Goal: Find contact information: Obtain details needed to contact an individual or organization

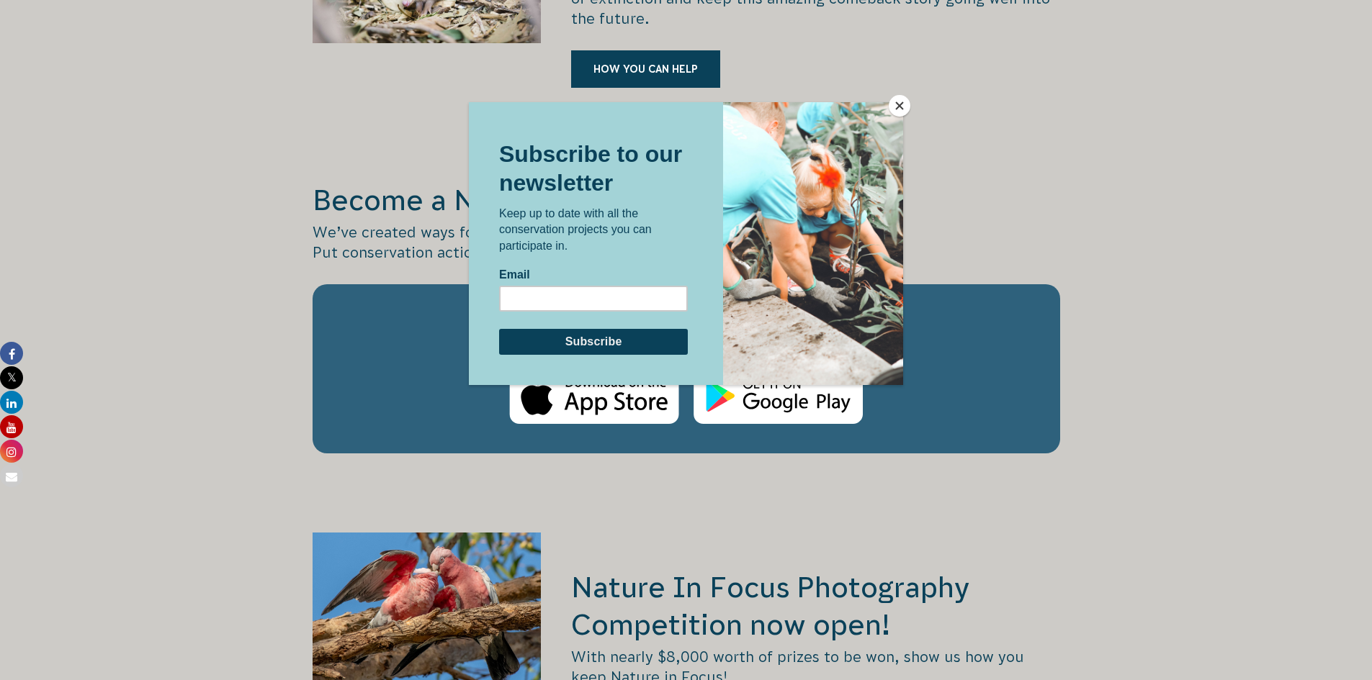
scroll to position [2304, 0]
click at [901, 109] on button "Close" at bounding box center [900, 106] width 22 height 22
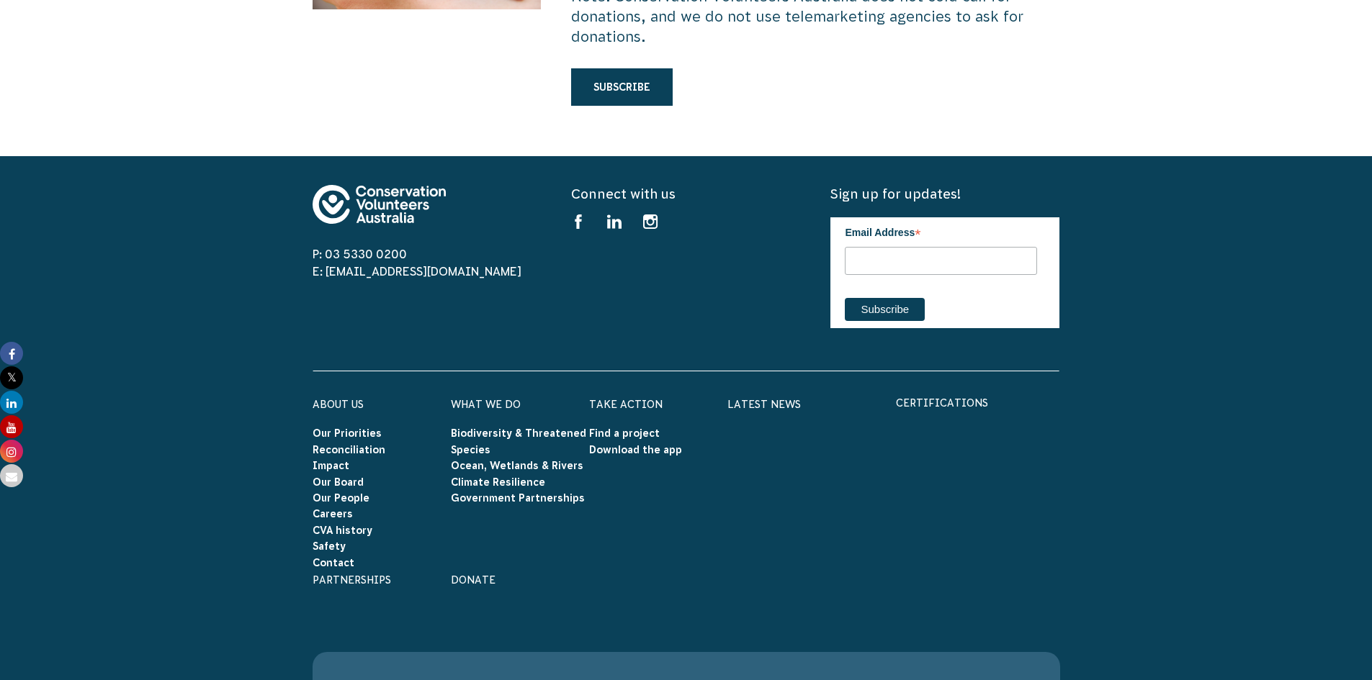
scroll to position [4392, 0]
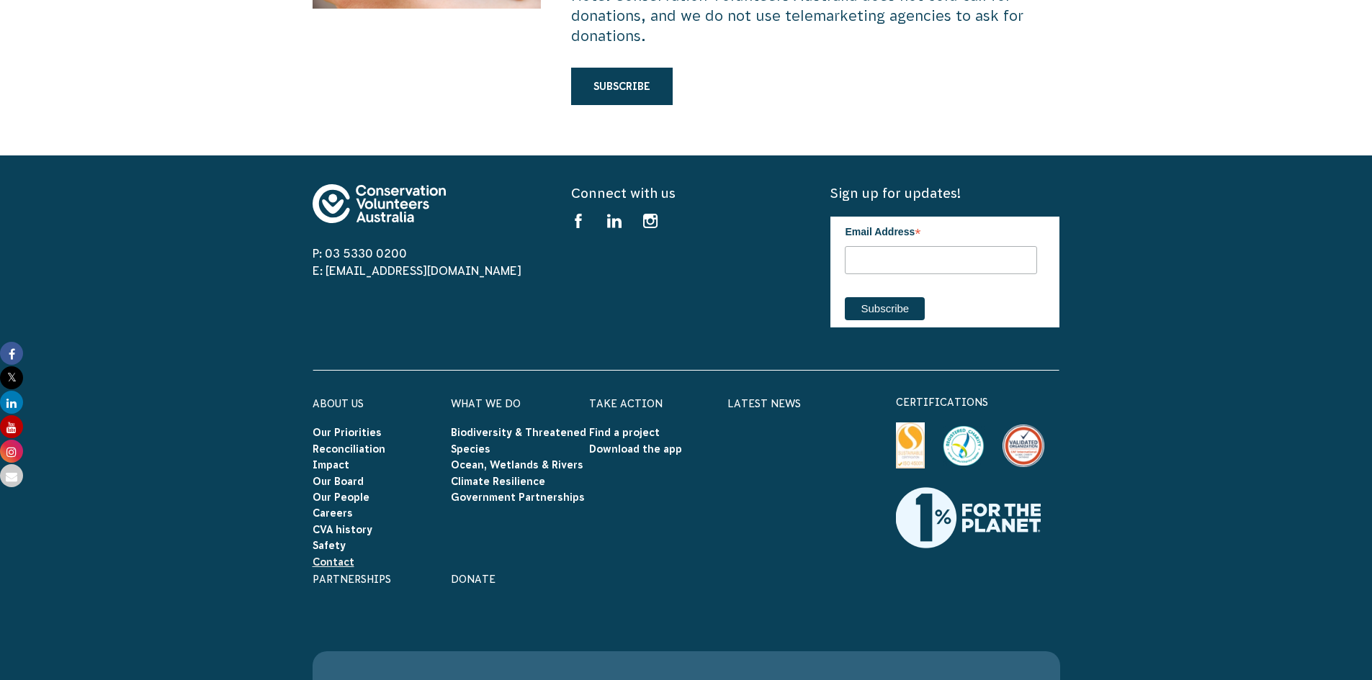
click at [339, 557] on link "Contact" at bounding box center [334, 563] width 42 height 12
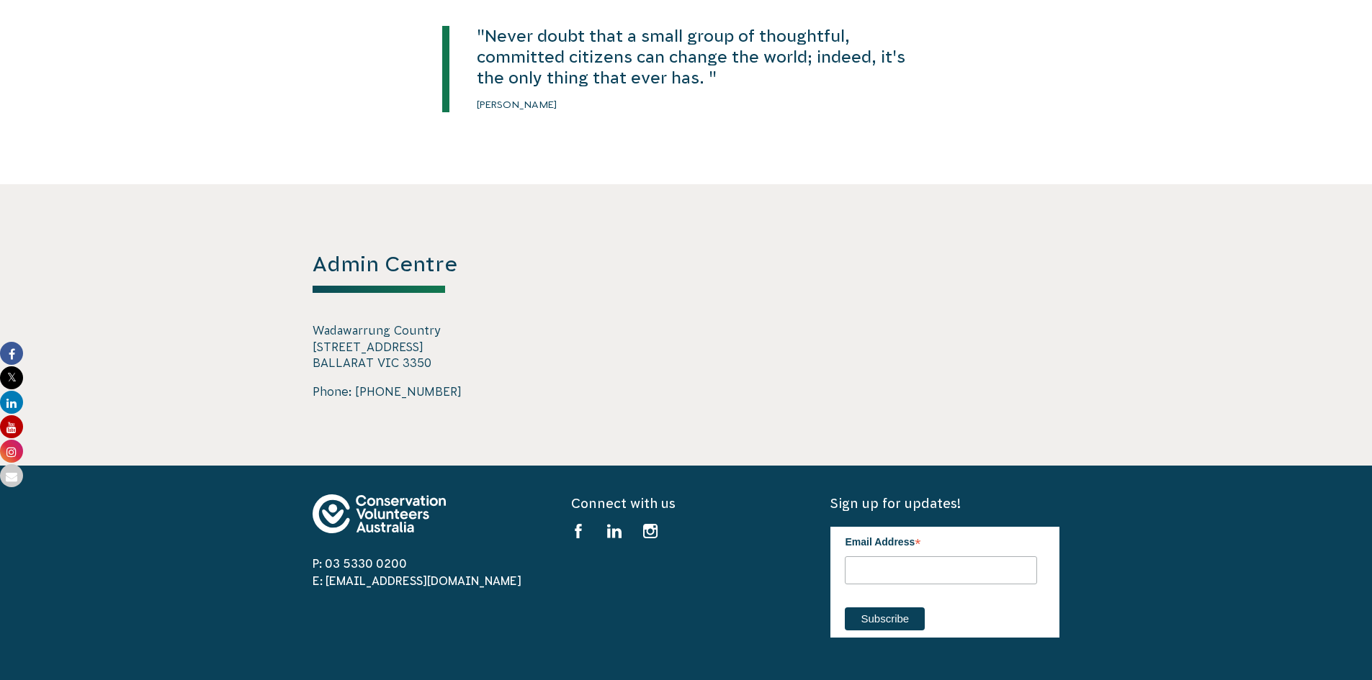
scroll to position [2088, 0]
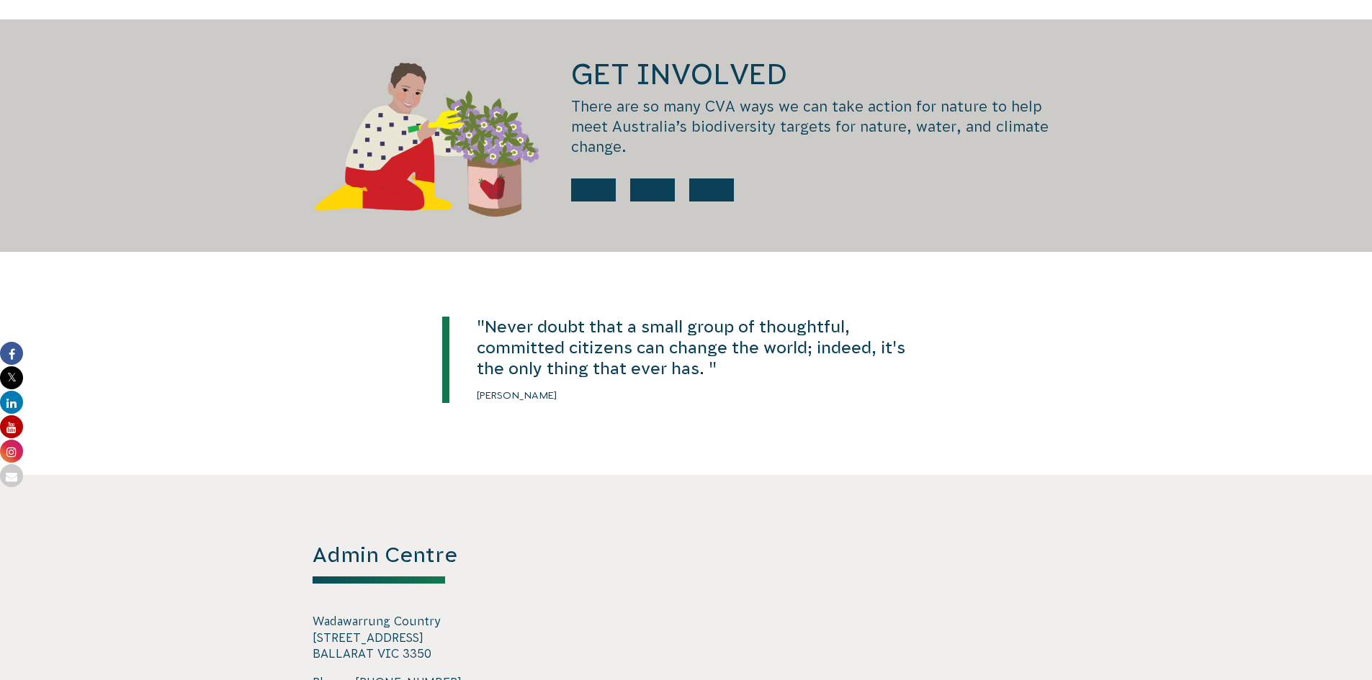
click at [559, 348] on p ""Never doubt that a small group of thoughtful, committed citizens can change th…" at bounding box center [706, 348] width 459 height 63
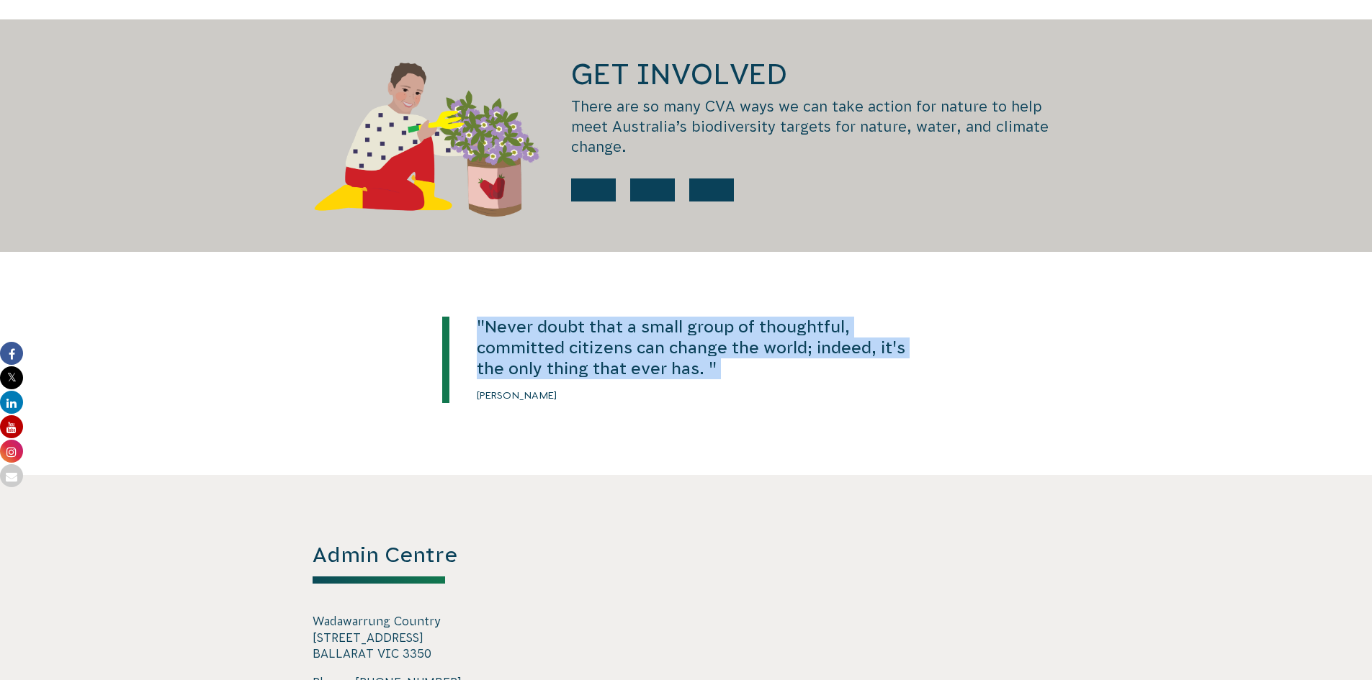
click at [559, 348] on p ""Never doubt that a small group of thoughtful, committed citizens can change th…" at bounding box center [706, 348] width 459 height 63
click at [586, 329] on p ""Never doubt that a small group of thoughtful, committed citizens can change th…" at bounding box center [706, 348] width 459 height 63
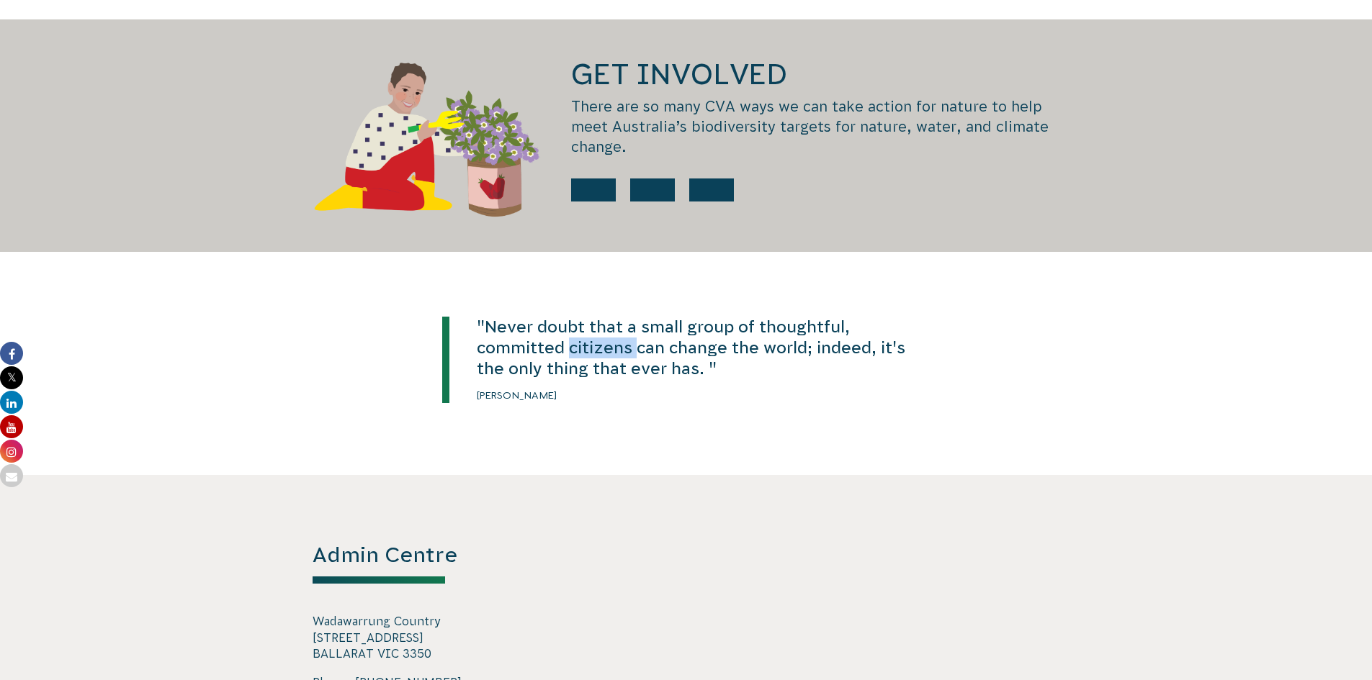
click at [586, 329] on p ""Never doubt that a small group of thoughtful, committed citizens can change th…" at bounding box center [706, 348] width 459 height 63
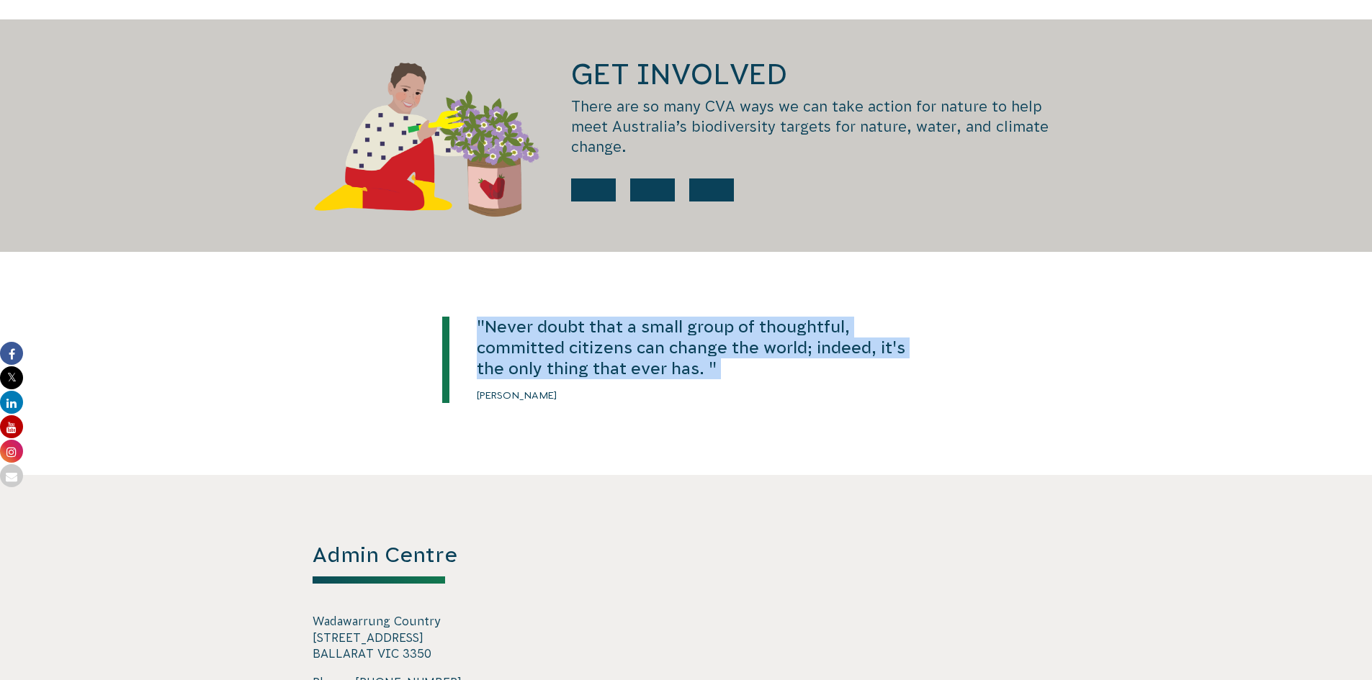
click at [586, 329] on p ""Never doubt that a small group of thoughtful, committed citizens can change th…" at bounding box center [706, 348] width 459 height 63
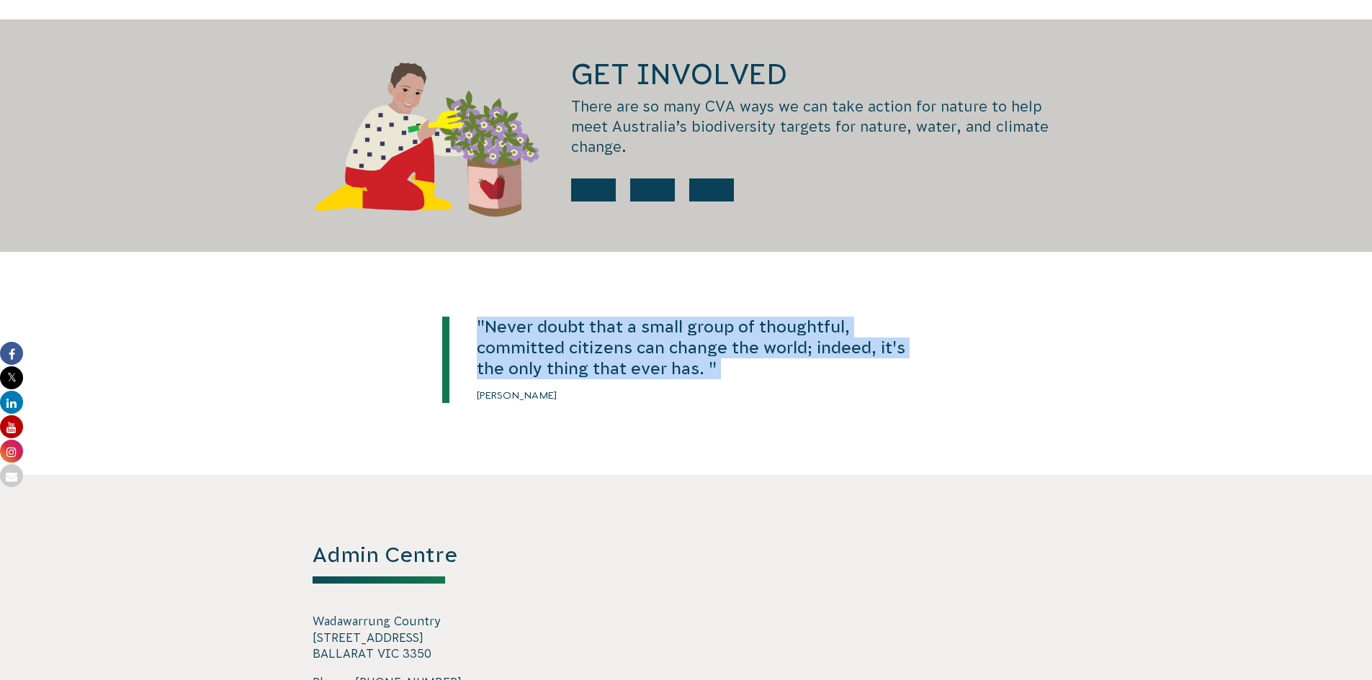
click at [586, 329] on p ""Never doubt that a small group of thoughtful, committed citizens can change th…" at bounding box center [706, 348] width 459 height 63
click at [801, 360] on p ""Never doubt that a small group of thoughtful, committed citizens can change th…" at bounding box center [706, 348] width 459 height 63
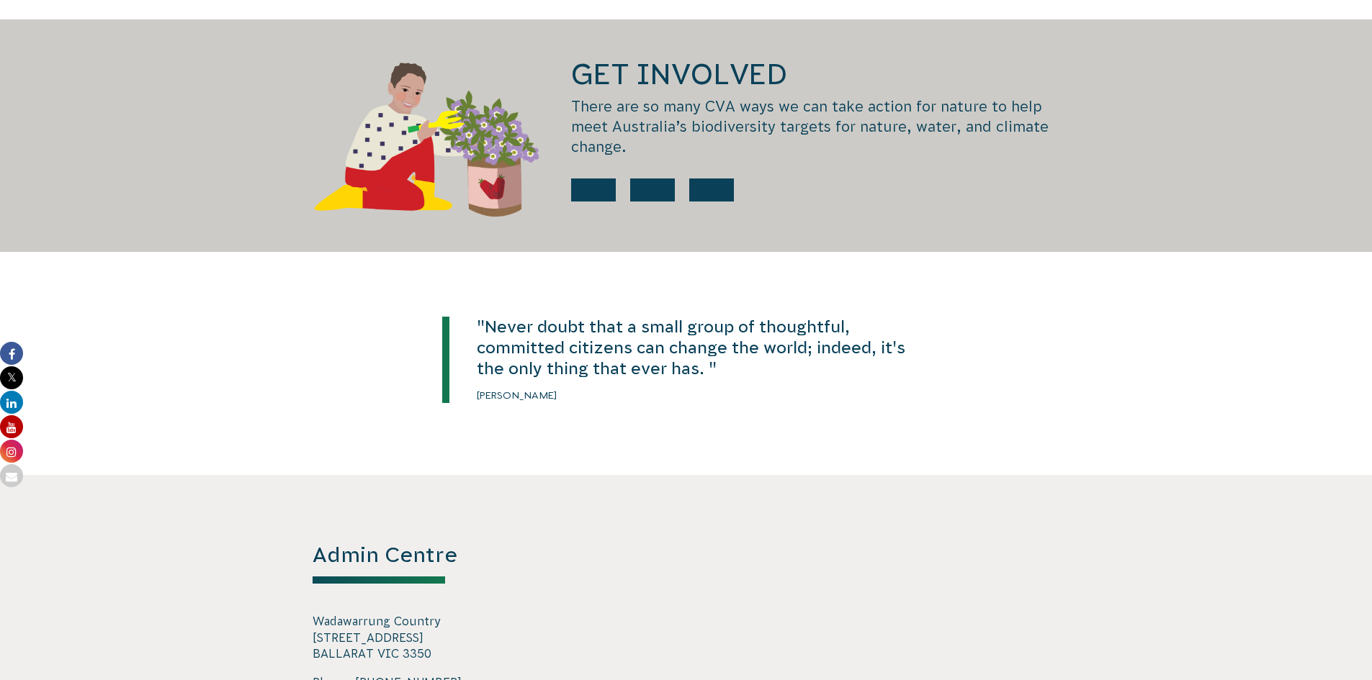
click at [603, 331] on p ""Never doubt that a small group of thoughtful, committed citizens can change th…" at bounding box center [706, 348] width 459 height 63
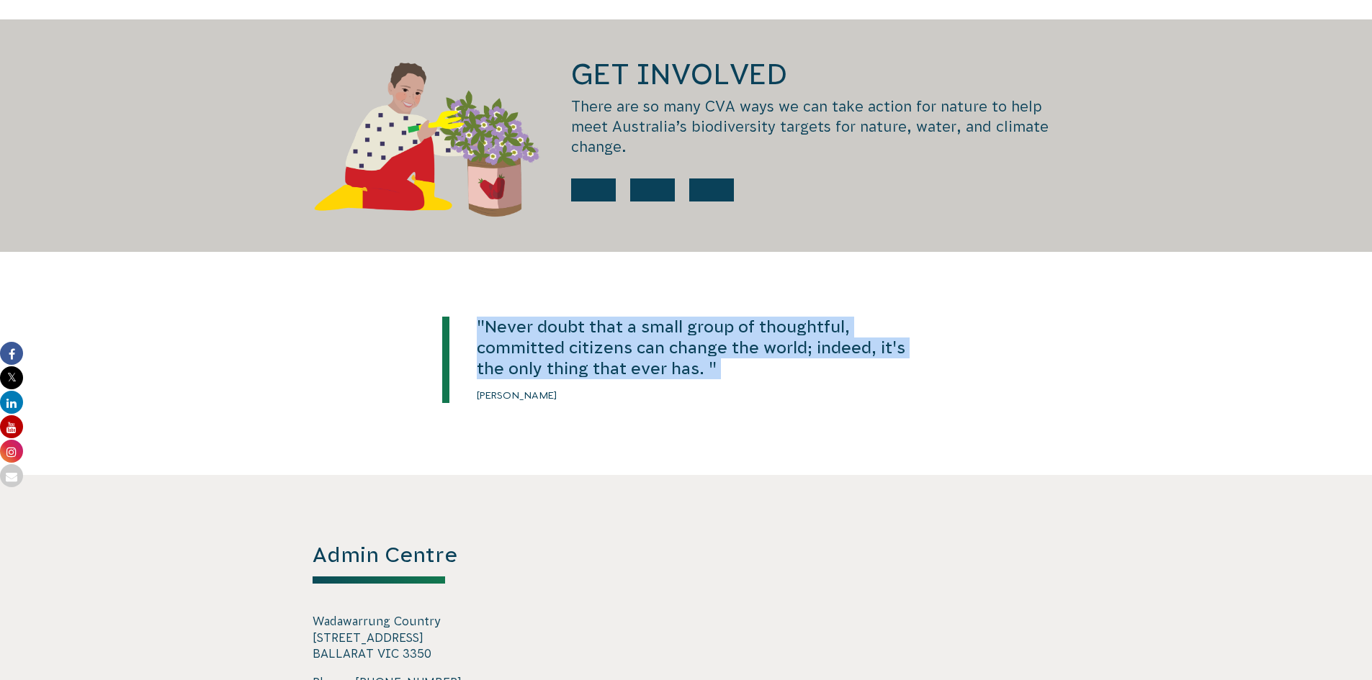
click at [603, 331] on p ""Never doubt that a small group of thoughtful, committed citizens can change th…" at bounding box center [706, 348] width 459 height 63
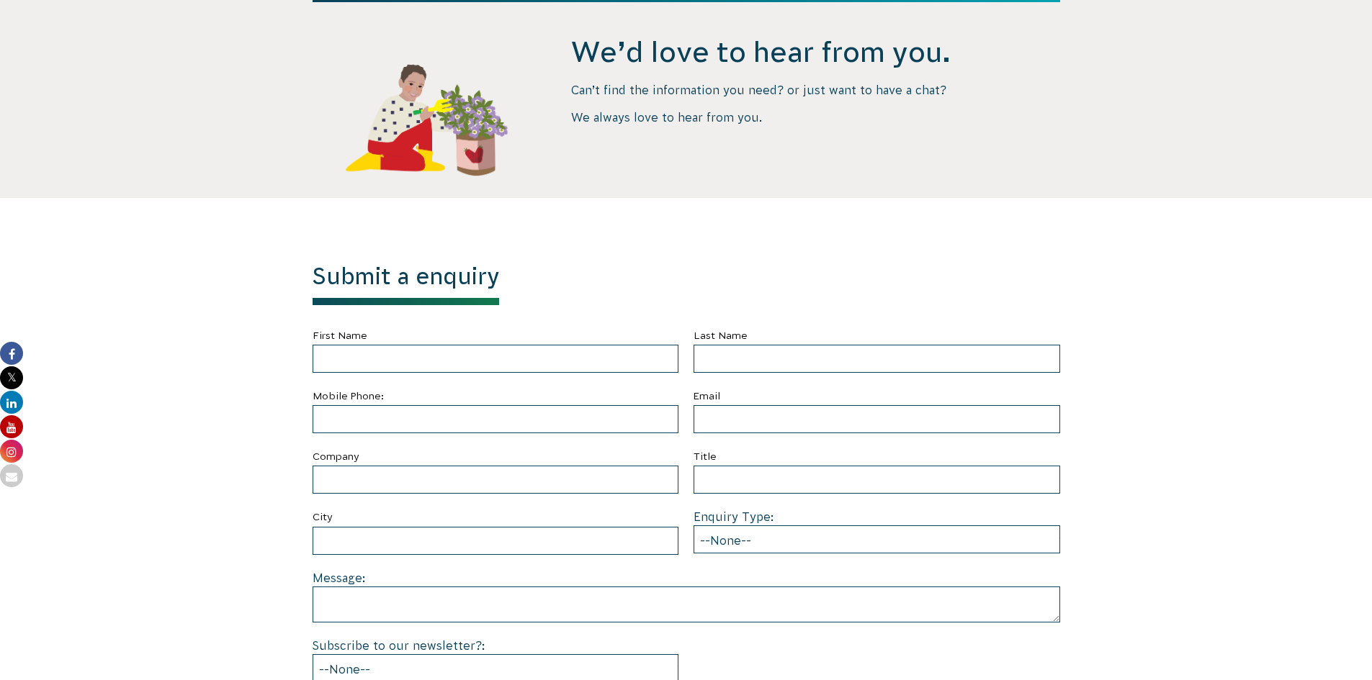
scroll to position [0, 0]
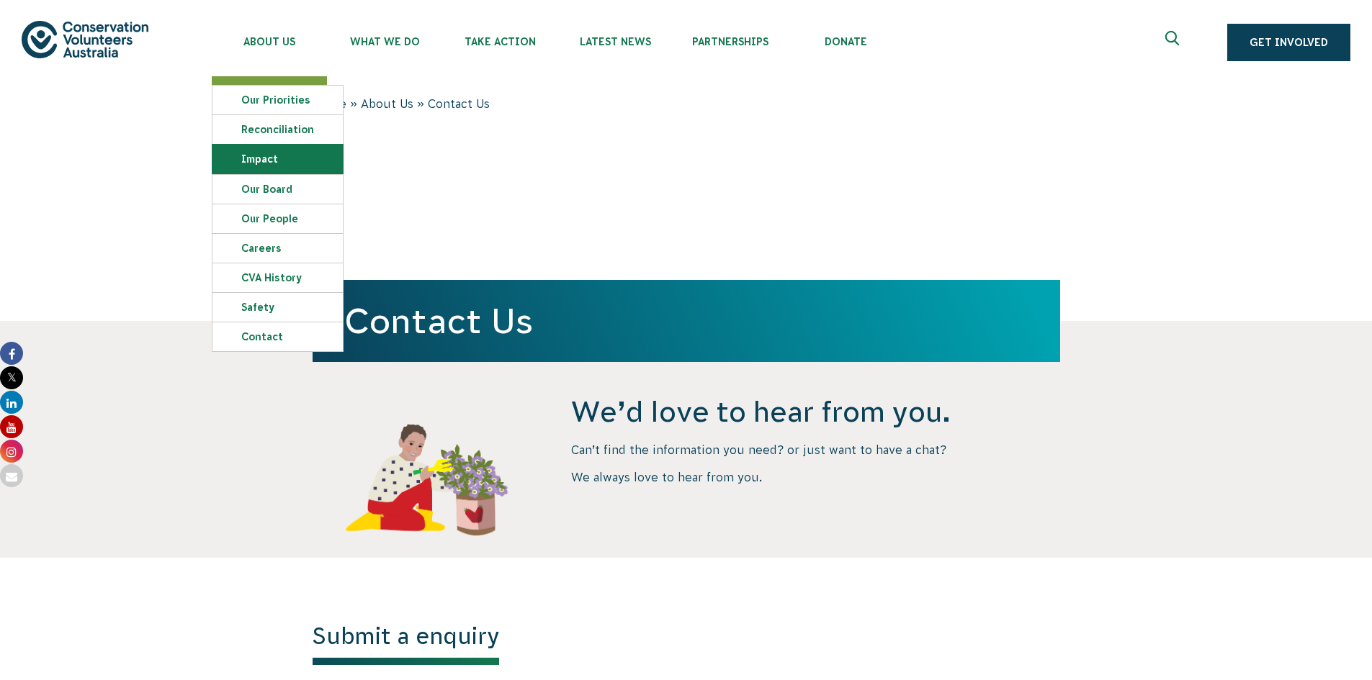
click at [269, 151] on link "Impact" at bounding box center [277, 159] width 130 height 29
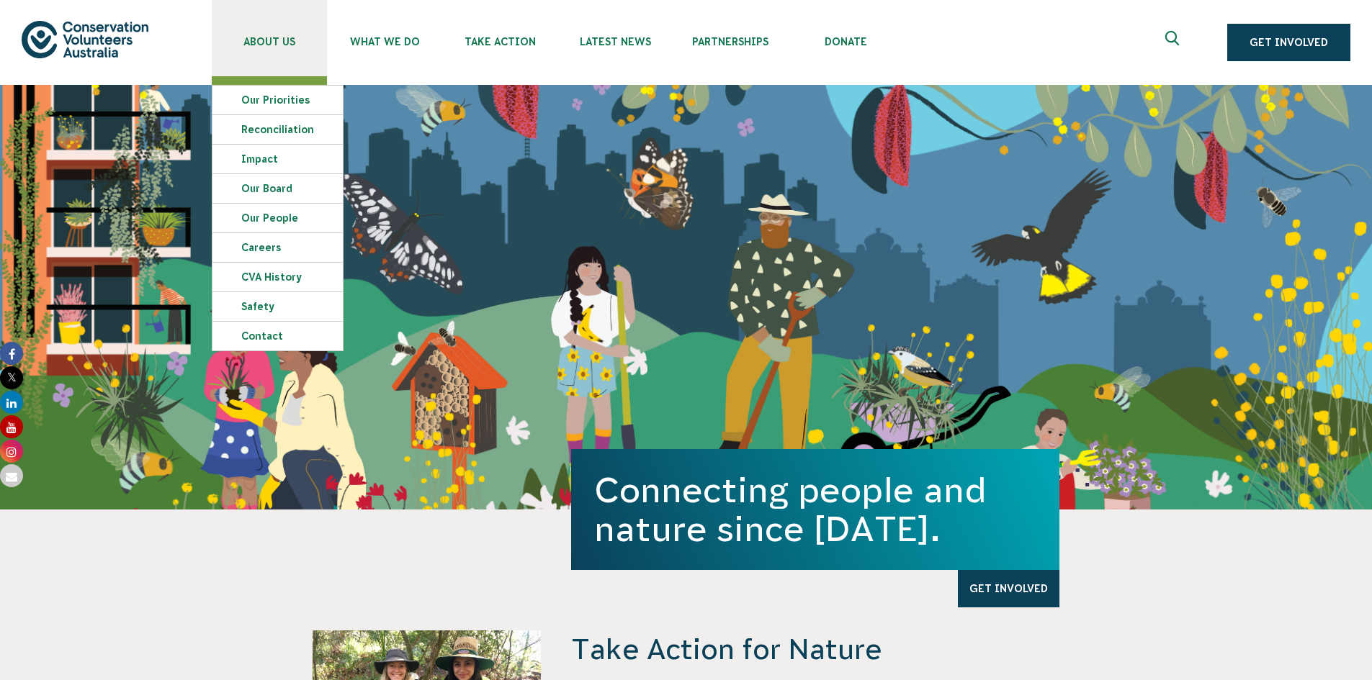
click at [302, 53] on link "About Us" at bounding box center [269, 38] width 115 height 76
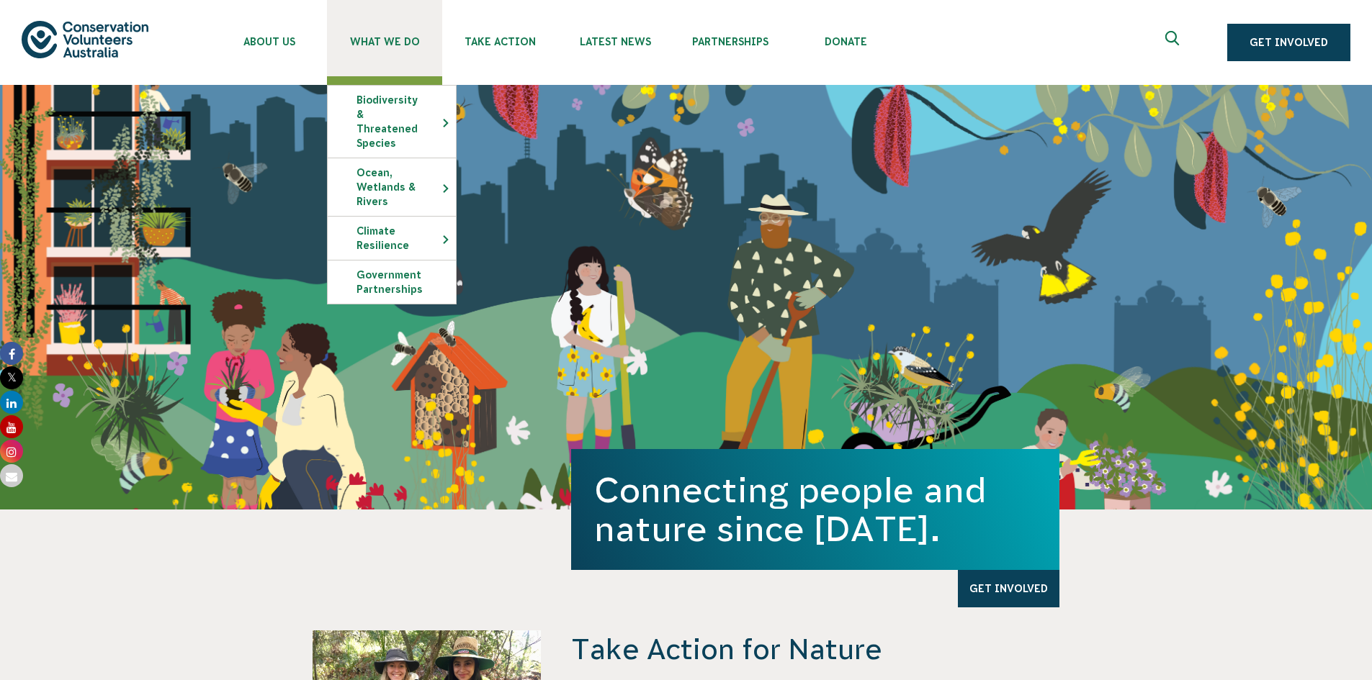
click at [403, 36] on span "What We Do" at bounding box center [384, 42] width 115 height 12
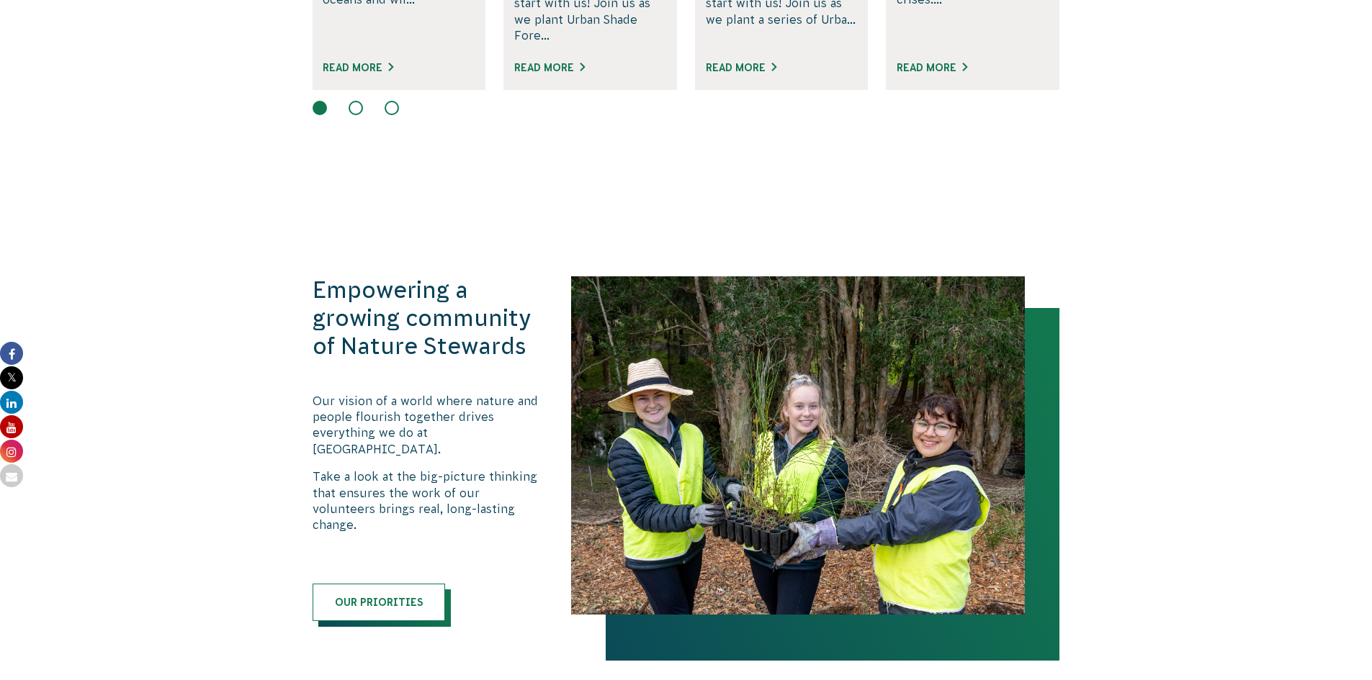
scroll to position [1251, 0]
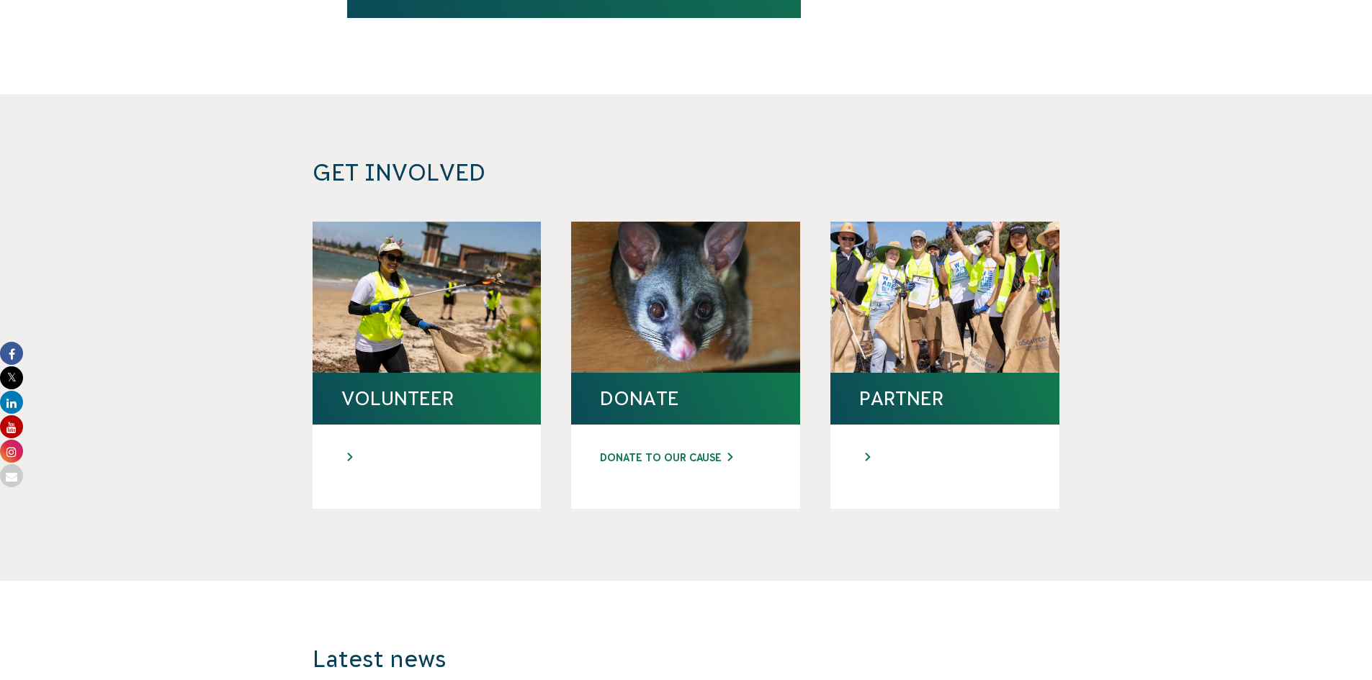
scroll to position [4835, 0]
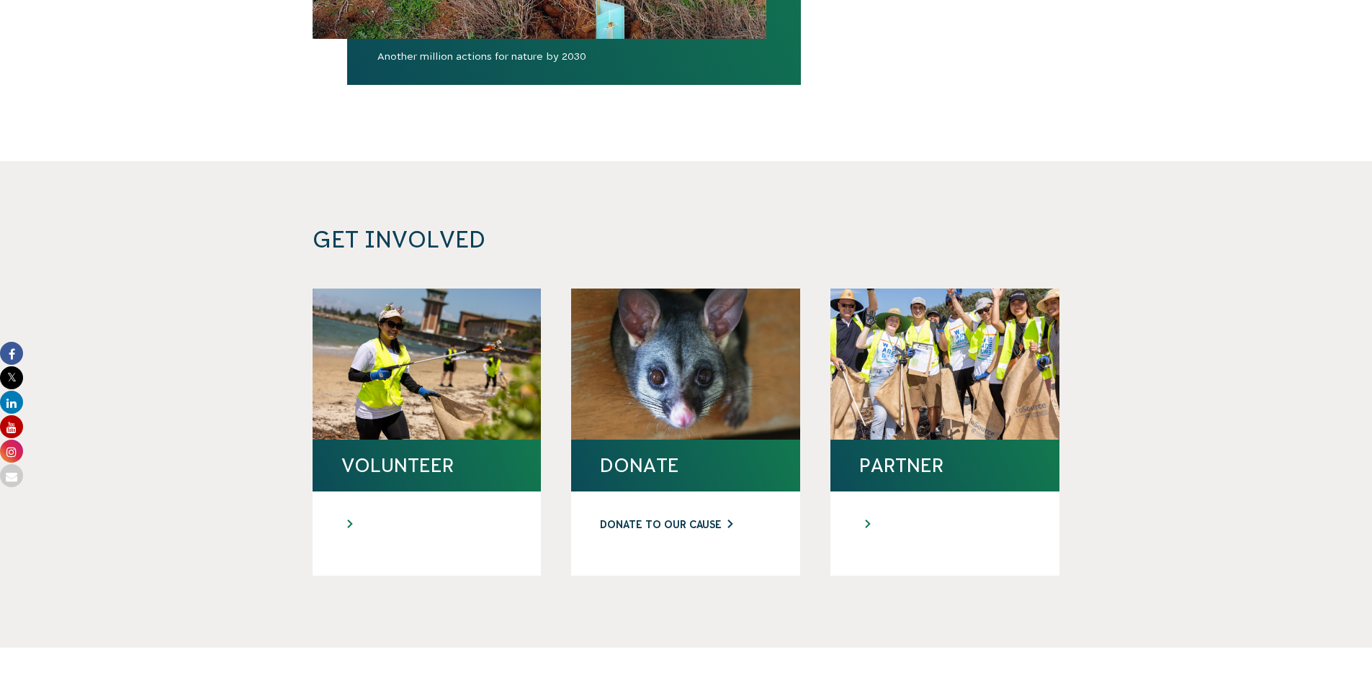
click at [726, 518] on link "DONATE TO OUR CAUSE" at bounding box center [685, 525] width 171 height 15
